Goal: Navigation & Orientation: Find specific page/section

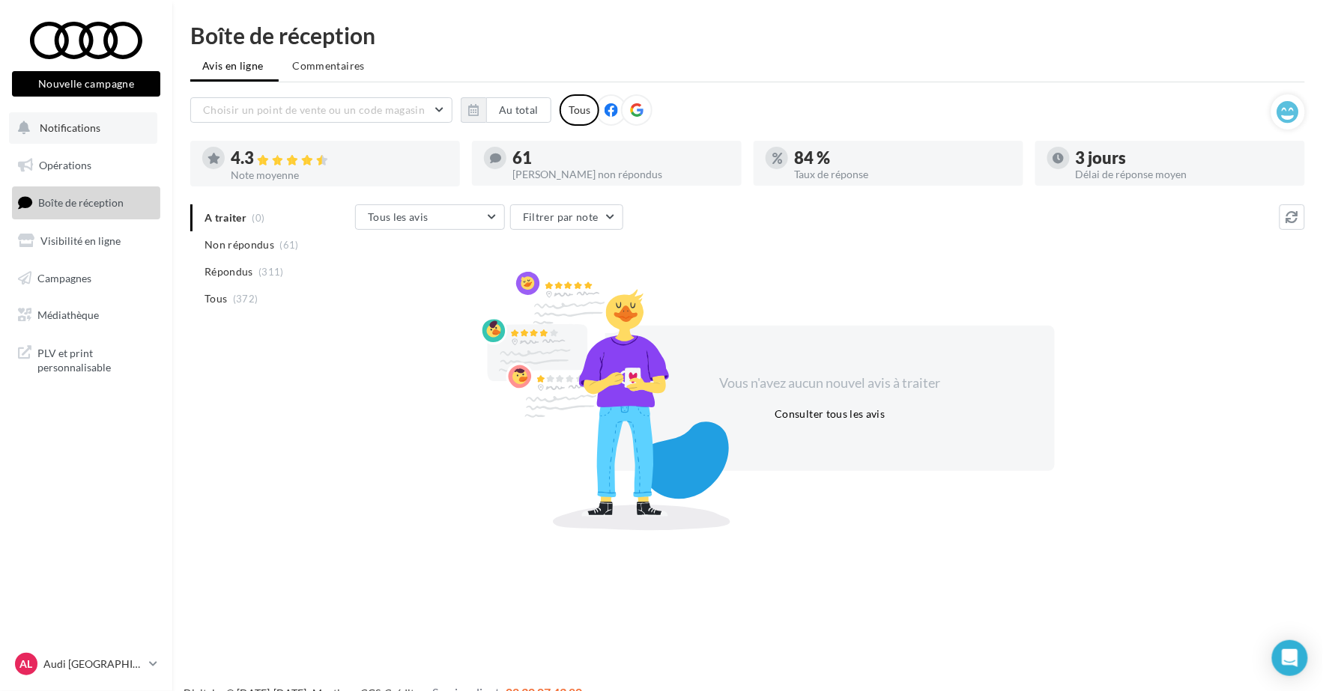
click at [67, 125] on span "Notifications" at bounding box center [70, 127] width 61 height 13
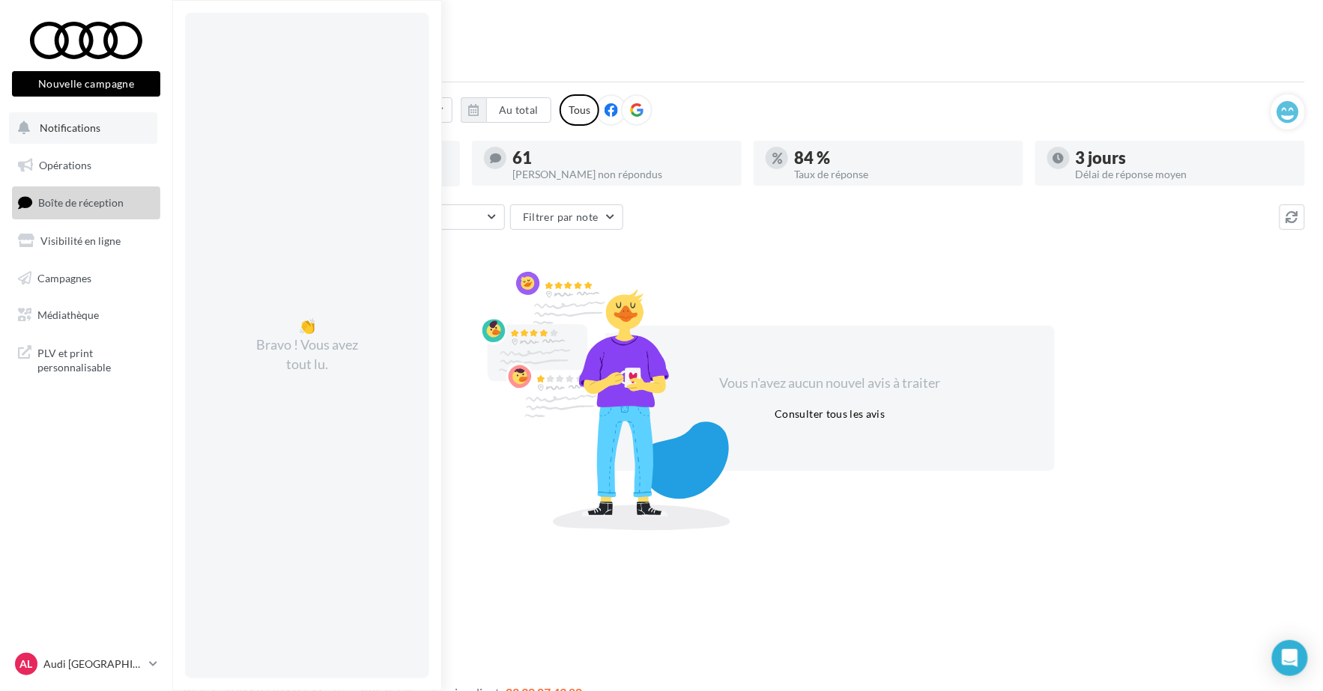
click at [138, 139] on button "Notifications 👏 Bravo ! Vous avez tout lu." at bounding box center [83, 127] width 148 height 31
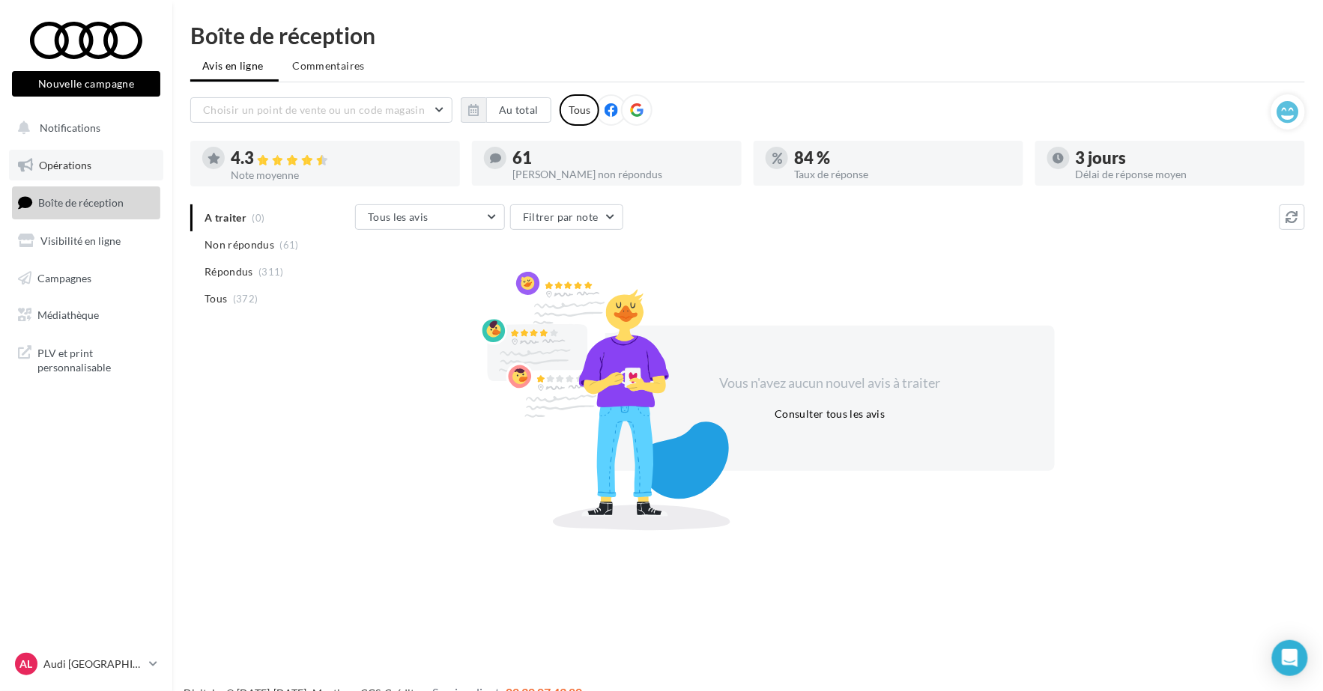
click at [96, 169] on link "Opérations" at bounding box center [86, 165] width 154 height 31
